Goal: Task Accomplishment & Management: Use online tool/utility

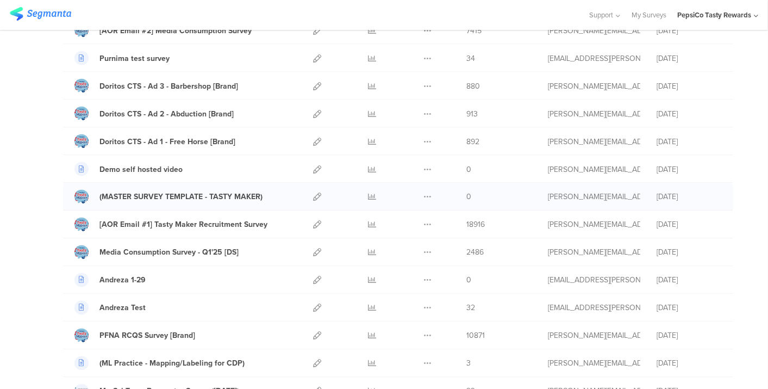
scroll to position [966, 0]
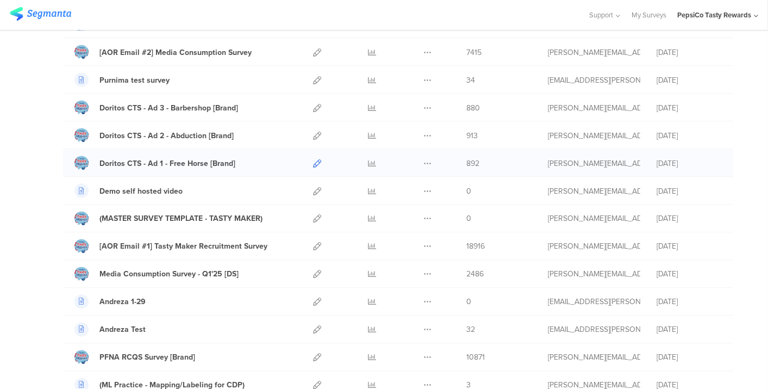
click at [313, 159] on icon at bounding box center [317, 163] width 8 height 8
click at [313, 132] on icon at bounding box center [317, 136] width 8 height 8
click at [313, 104] on icon at bounding box center [317, 108] width 8 height 8
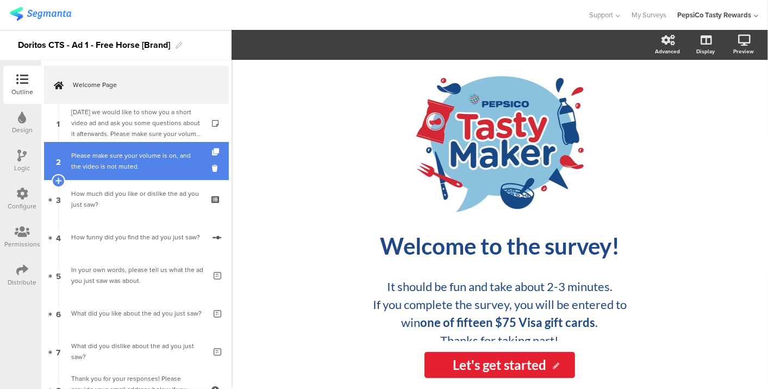
click at [95, 152] on div "Please make sure your volume is on, and the video is not muted." at bounding box center [136, 161] width 130 height 22
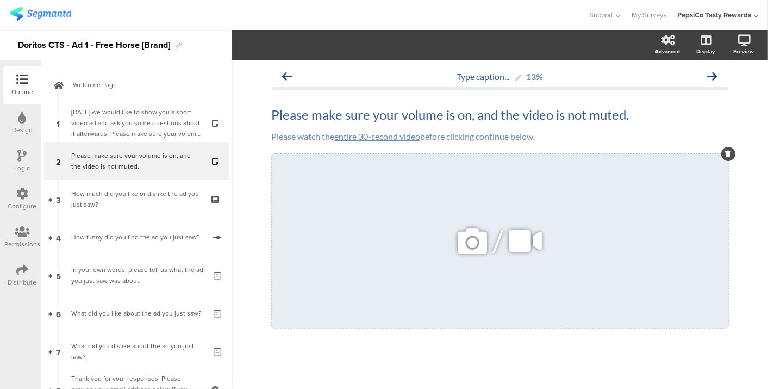
click at [492, 195] on div "/" at bounding box center [500, 241] width 457 height 174
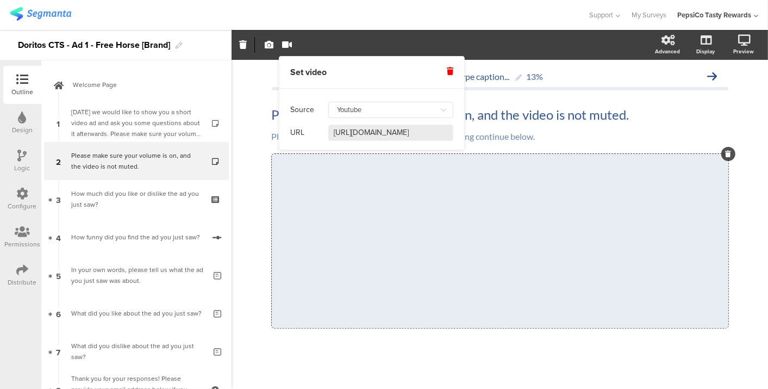
click at [405, 135] on input "[URL][DOMAIN_NAME]" at bounding box center [390, 133] width 125 height 16
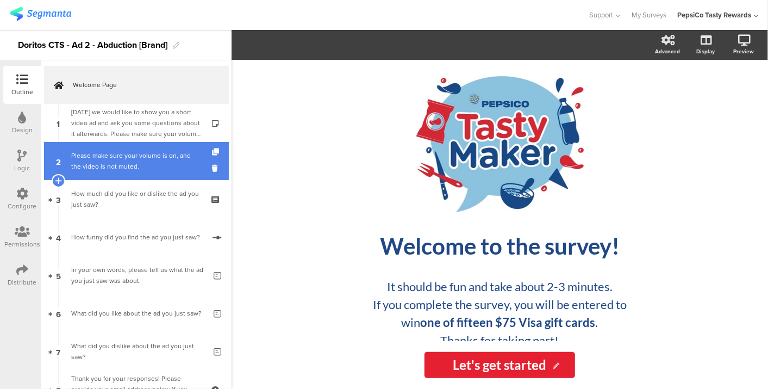
click at [94, 162] on div "Please make sure your volume is on, and the video is not muted." at bounding box center [136, 161] width 130 height 22
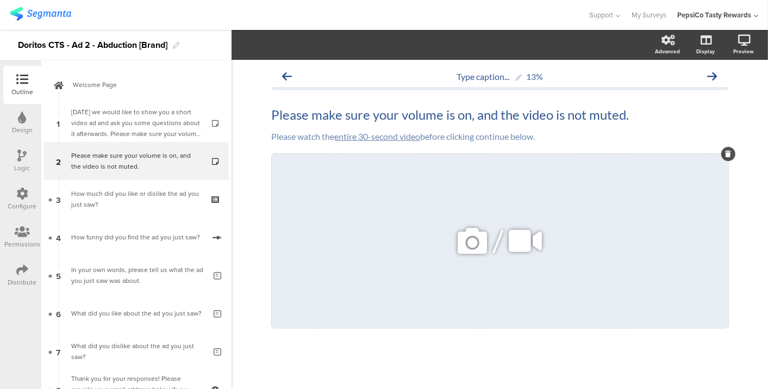
click at [497, 242] on span "/" at bounding box center [498, 240] width 11 height 35
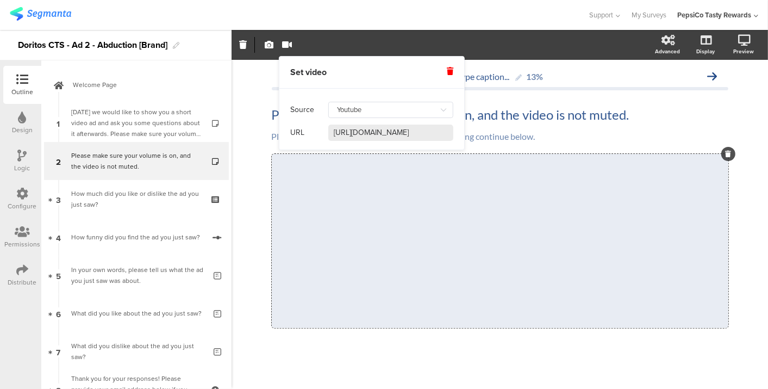
click at [343, 133] on input "[URL][DOMAIN_NAME]" at bounding box center [390, 133] width 125 height 16
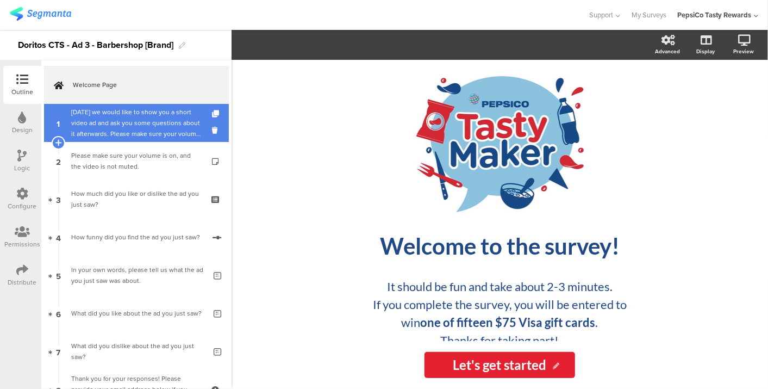
click at [129, 131] on div "Today we would like to show you a short video ad and ask you some questions abo…" at bounding box center [136, 123] width 130 height 33
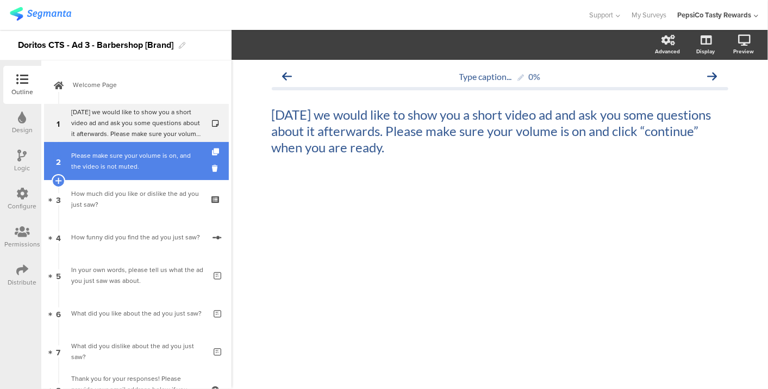
click at [166, 153] on div "Please make sure your volume is on, and the video is not muted." at bounding box center [136, 161] width 130 height 22
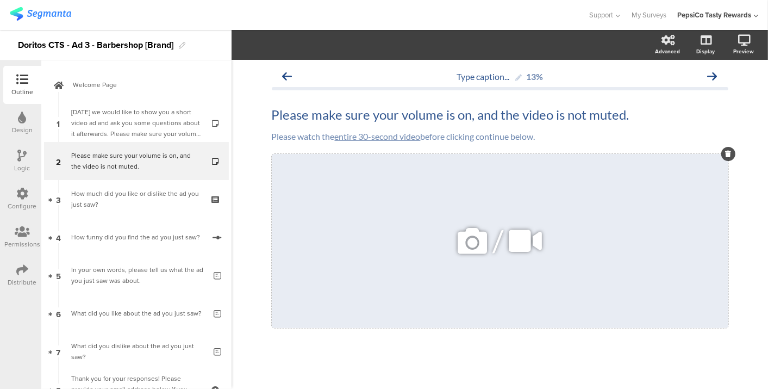
click at [480, 191] on div "/" at bounding box center [500, 241] width 457 height 174
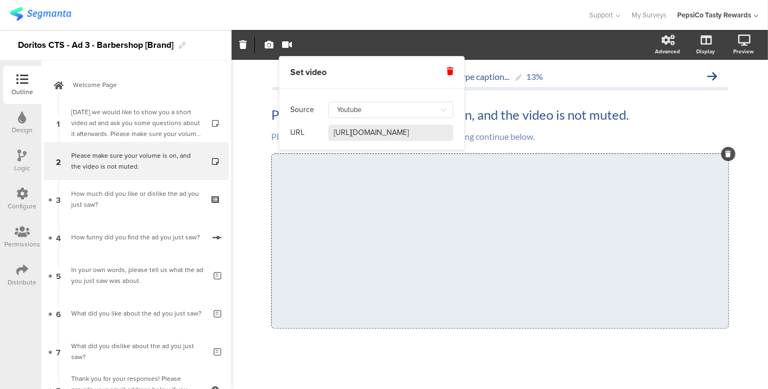
click at [352, 125] on input "https://www.youtube.com/watch?v=e4z2eNDsZK4" at bounding box center [390, 133] width 125 height 16
